Goal: Download file/media

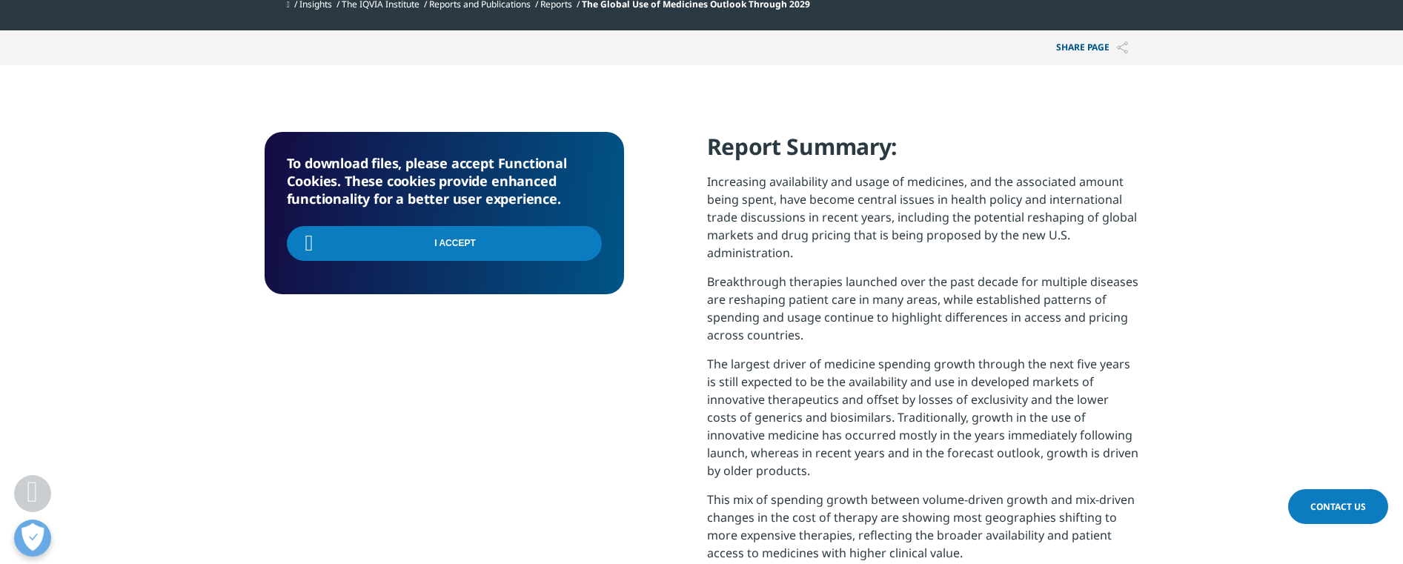
scroll to position [545, 0]
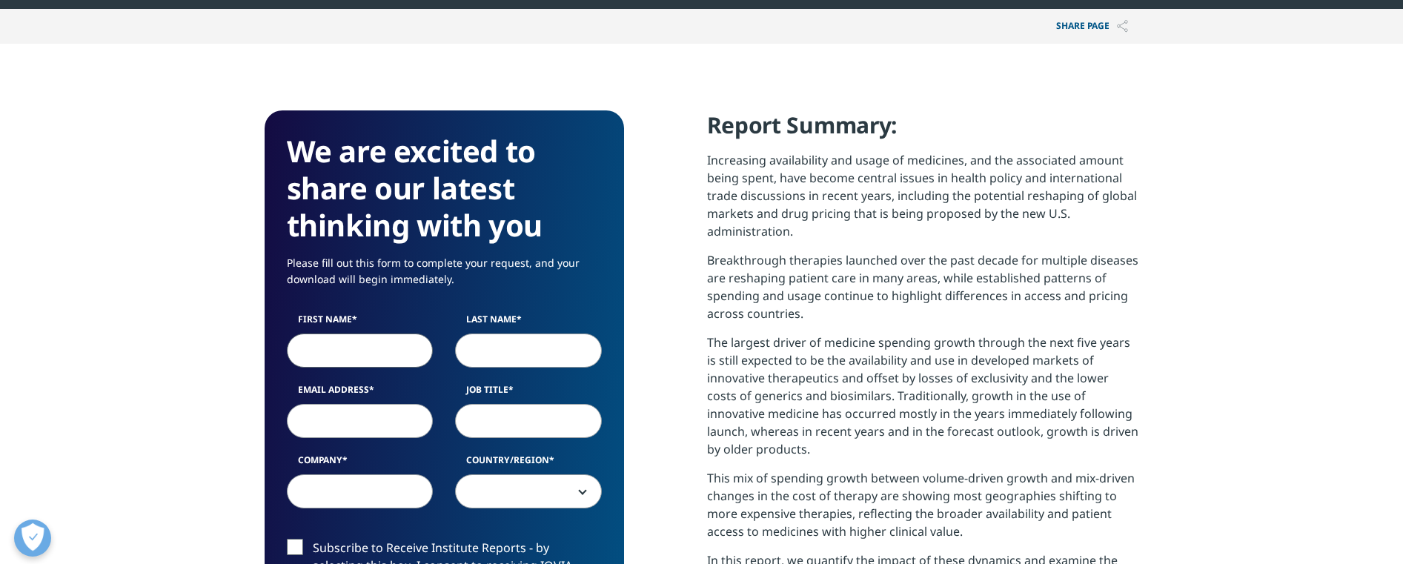
click at [385, 342] on input "First Name" at bounding box center [360, 350] width 147 height 34
type input "Shweta"
type input "[PERSON_NAME]"
type input "[EMAIL_ADDRESS][DOMAIN_NAME]"
type input "Google"
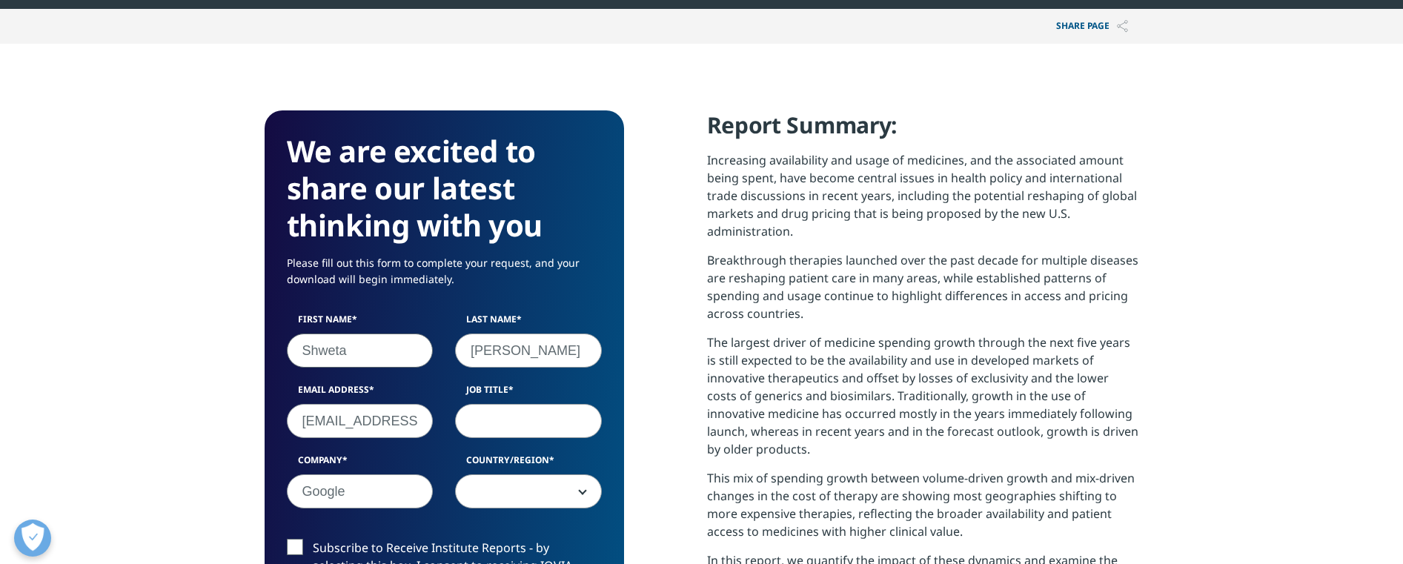
select select "[GEOGRAPHIC_DATA]"
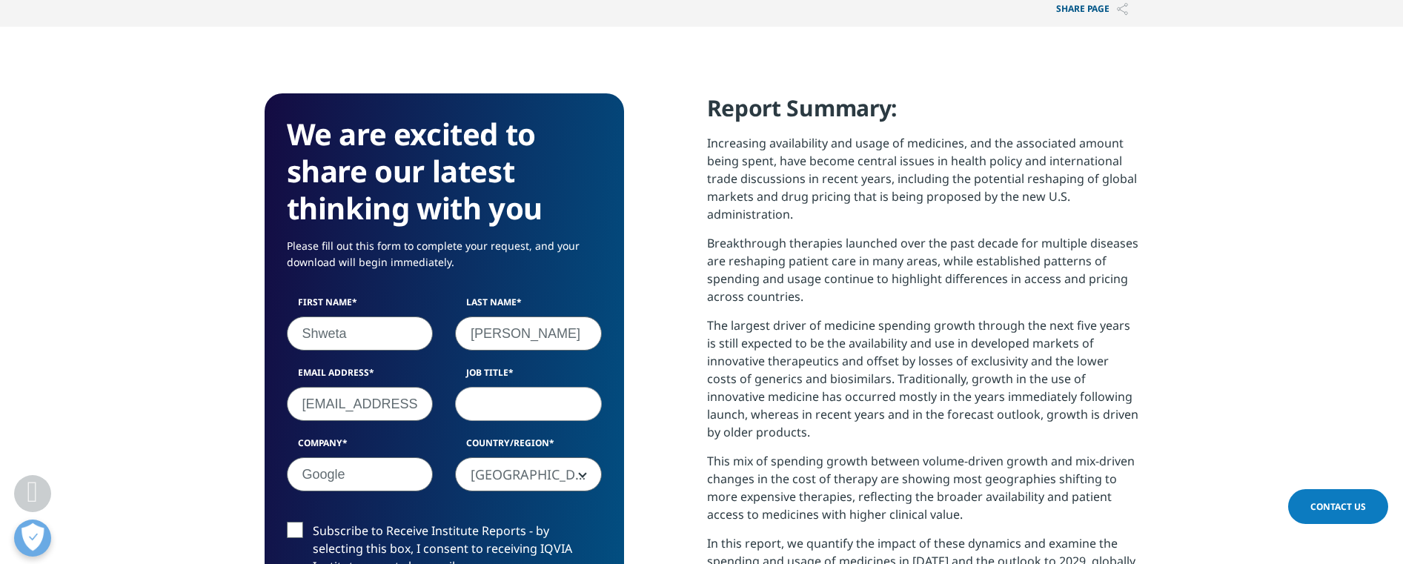
scroll to position [677, 0]
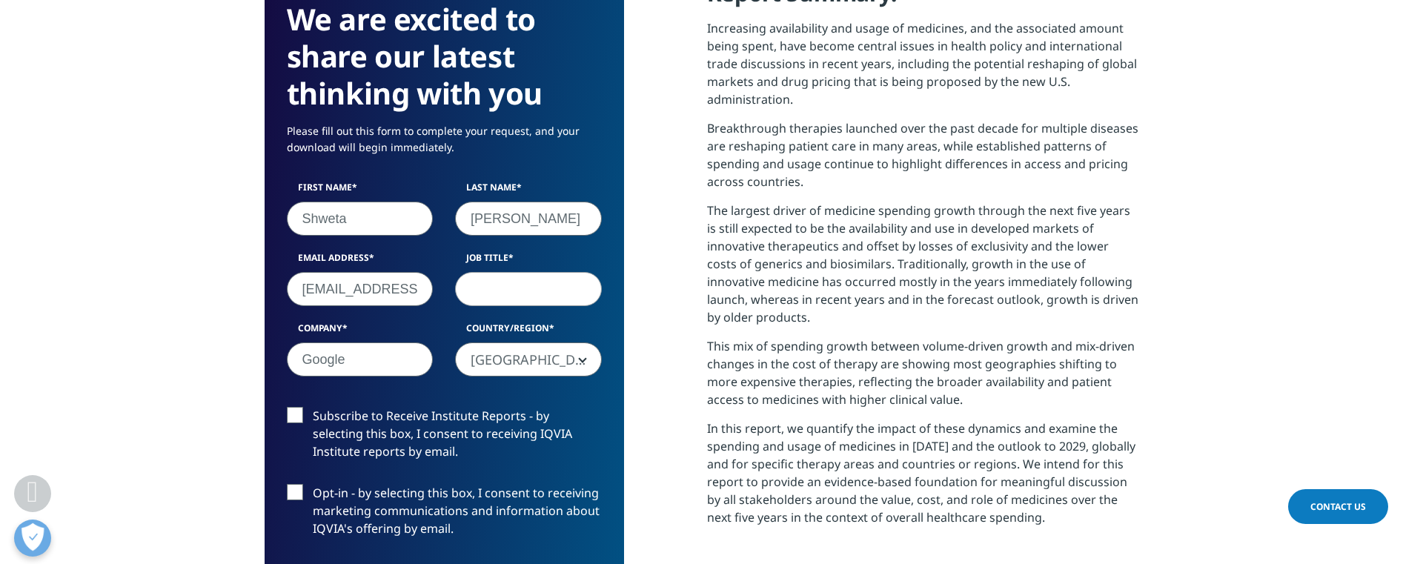
click at [496, 268] on label "Job Title" at bounding box center [528, 261] width 147 height 21
click at [496, 272] on input "Job Title" at bounding box center [528, 289] width 147 height 34
type input "B"
type input "Strategic Industries"
click at [656, 370] on div "We are excited to share our latest thinking with you Please fill out this form …" at bounding box center [702, 388] width 874 height 819
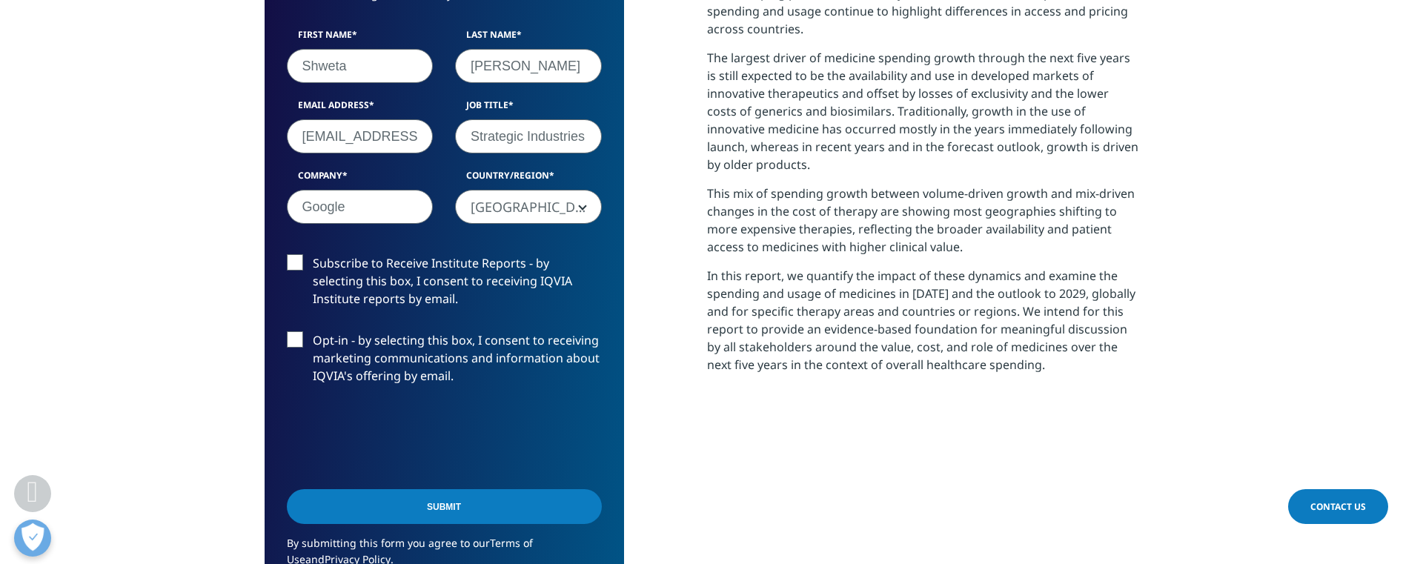
scroll to position [834, 0]
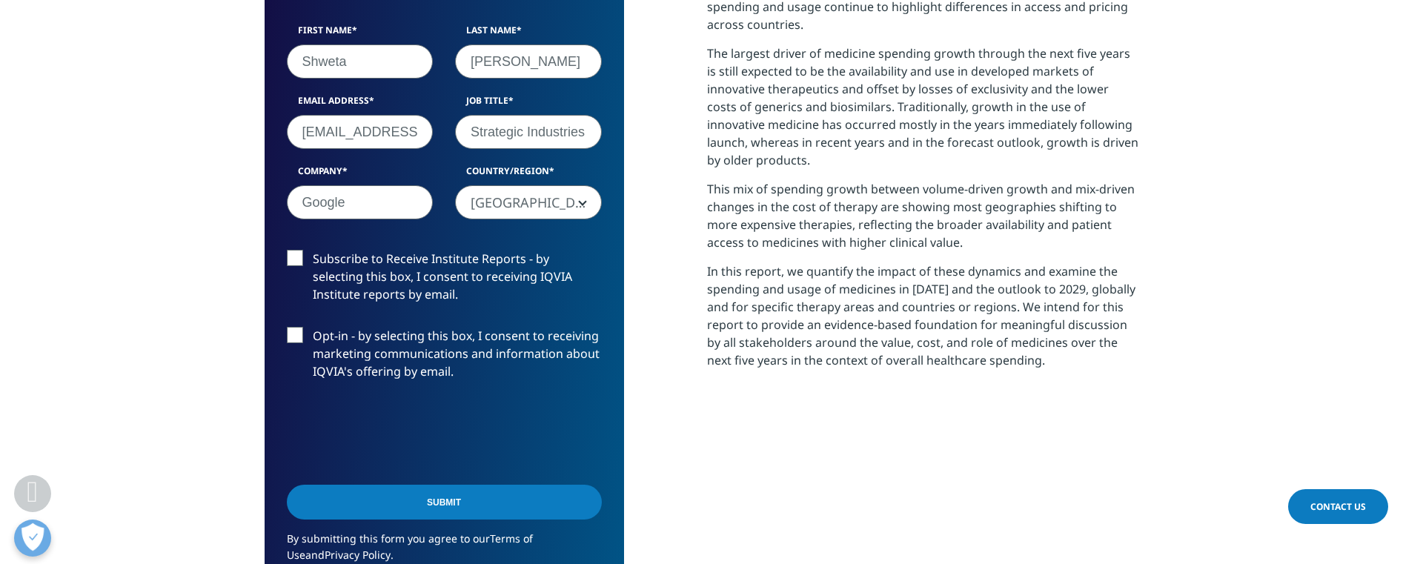
click at [295, 260] on label "Subscribe to Receive Institute Reports - by selecting this box, I consent to re…" at bounding box center [444, 280] width 315 height 61
click at [313, 250] on input "Subscribe to Receive Institute Reports - by selecting this box, I consent to re…" at bounding box center [313, 250] width 0 height 0
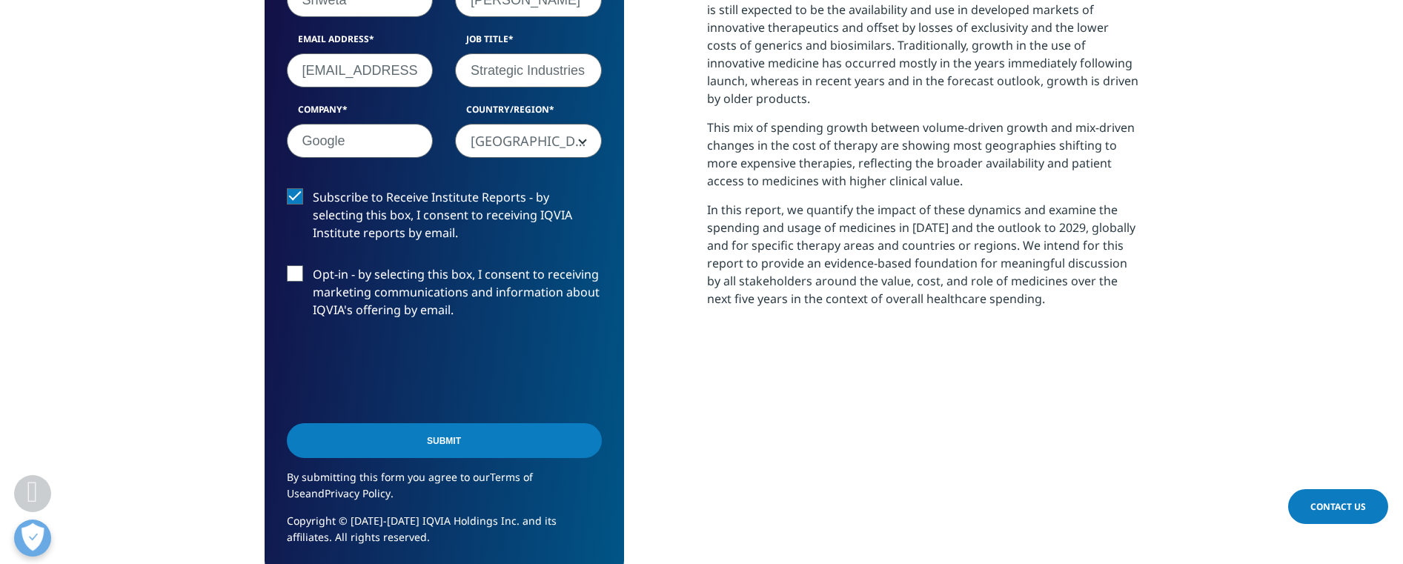
scroll to position [897, 0]
click at [524, 442] on input "Submit" at bounding box center [444, 439] width 315 height 35
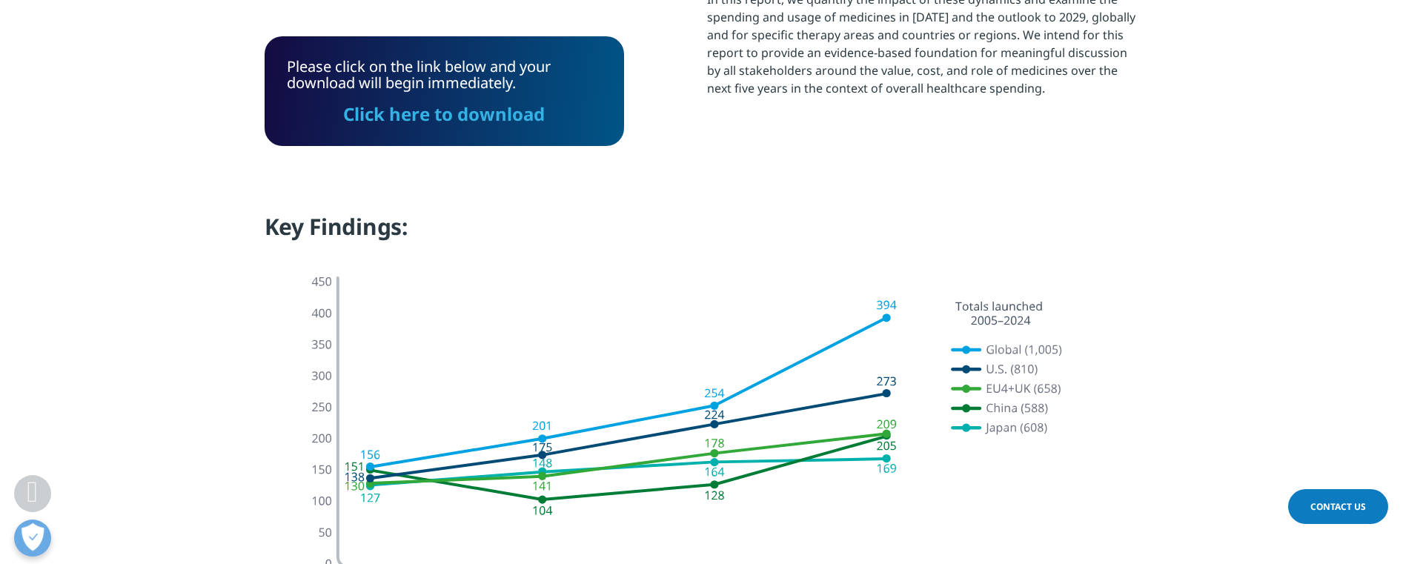
scroll to position [1085, 0]
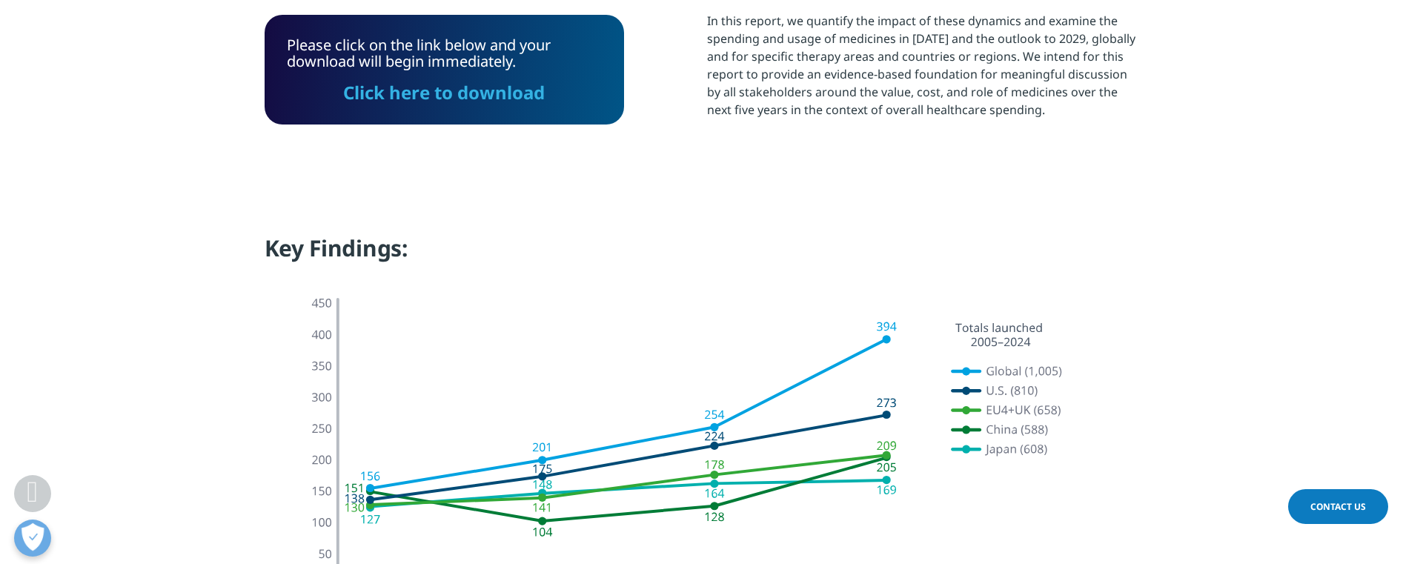
click at [489, 99] on link "Click here to download" at bounding box center [445, 92] width 202 height 24
